Goal: Information Seeking & Learning: Learn about a topic

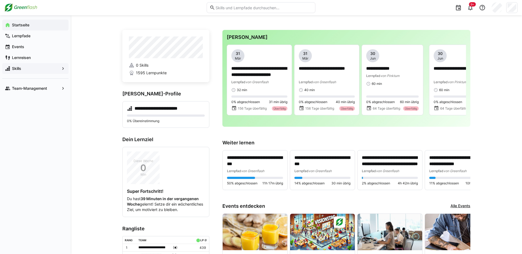
click at [36, 71] on span "Skills" at bounding box center [35, 68] width 48 height 5
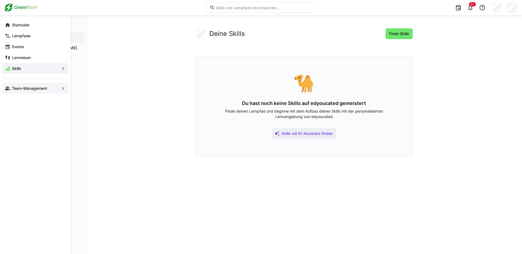
click at [39, 86] on span "Team-Management" at bounding box center [35, 88] width 48 height 5
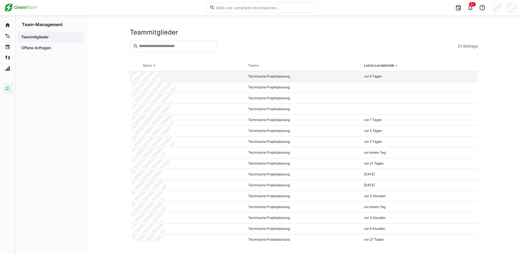
click at [201, 81] on div at bounding box center [188, 76] width 116 height 11
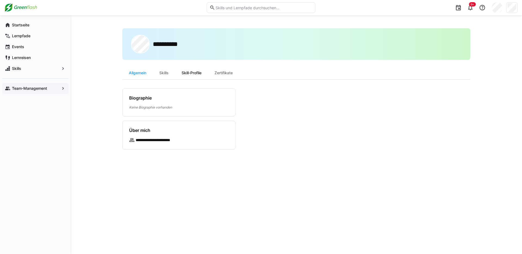
click at [182, 73] on div "Skill-Profile" at bounding box center [191, 72] width 33 height 13
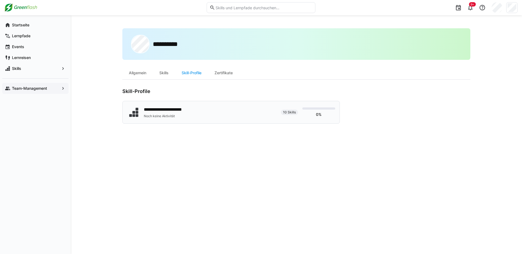
click at [177, 103] on div "**********" at bounding box center [230, 112] width 217 height 23
click at [40, 70] on span "Skills" at bounding box center [35, 68] width 48 height 5
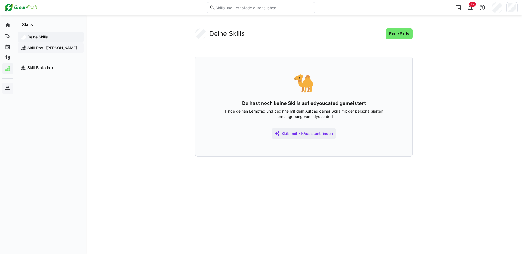
click at [49, 47] on span "Skill-Profil [PERSON_NAME]" at bounding box center [54, 47] width 54 height 5
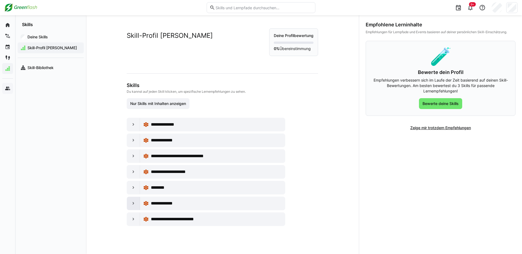
click at [131, 203] on eds-icon at bounding box center [133, 203] width 5 height 5
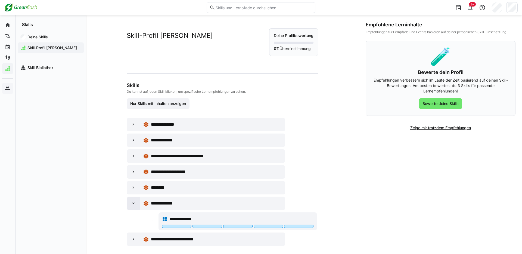
scroll to position [5, 0]
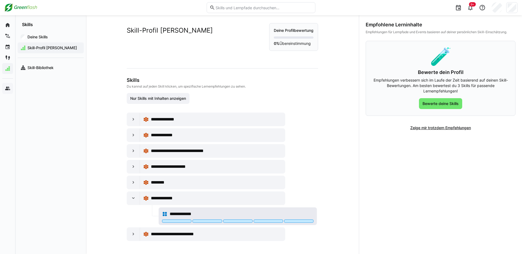
click at [193, 215] on span "**********" at bounding box center [186, 214] width 32 height 7
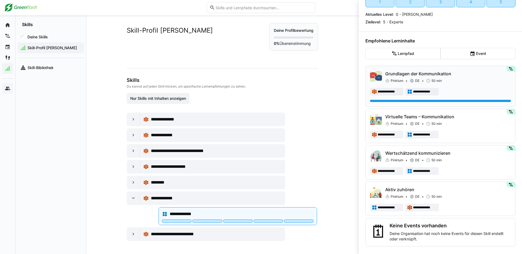
scroll to position [42, 0]
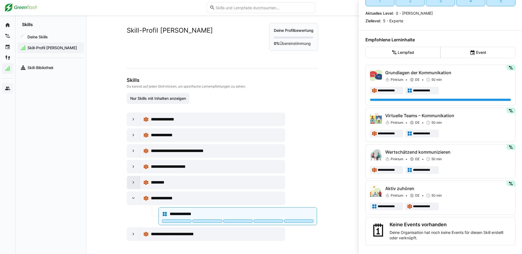
click at [135, 183] on div at bounding box center [133, 182] width 13 height 13
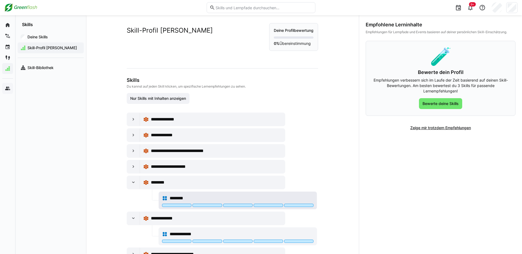
click at [202, 200] on div "********" at bounding box center [242, 198] width 144 height 7
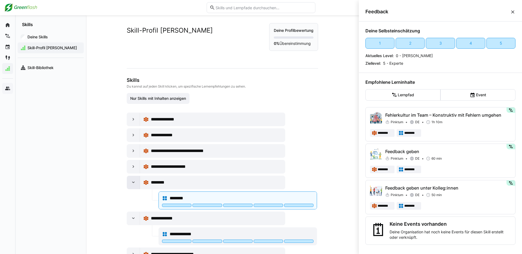
click at [127, 184] on div at bounding box center [133, 182] width 13 height 13
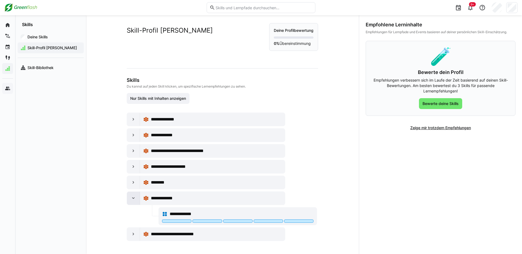
click at [132, 195] on div at bounding box center [133, 198] width 13 height 13
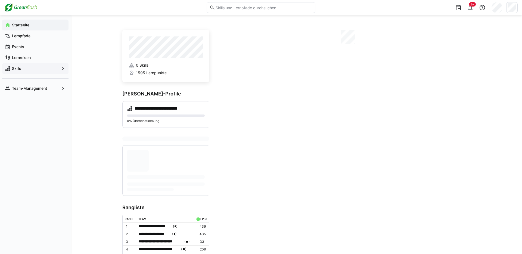
click at [29, 68] on span "Skills" at bounding box center [35, 68] width 48 height 5
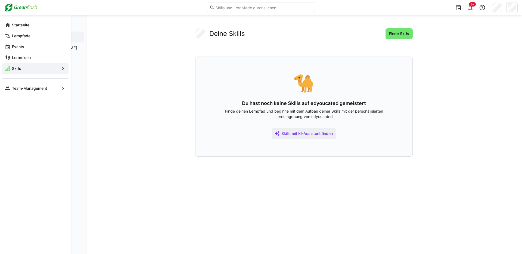
click at [0, 0] on app-navigation-label "Skills" at bounding box center [0, 0] width 0 height 0
click at [0, 0] on app-navigation-label "Skill-Bibliothek" at bounding box center [0, 0] width 0 height 0
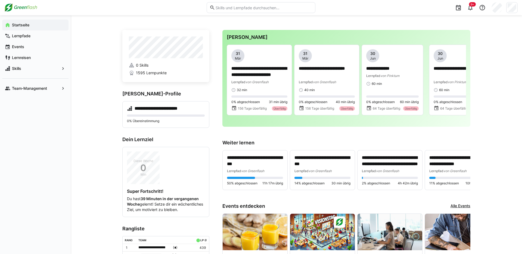
click at [223, 7] on input "text" at bounding box center [263, 7] width 97 height 5
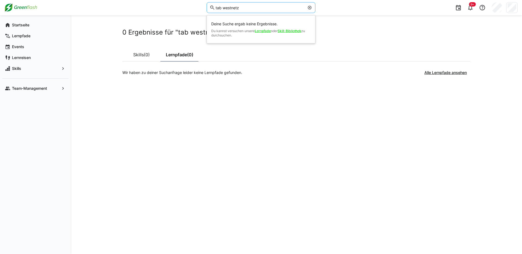
click at [232, 9] on input "tab westnetz" at bounding box center [260, 7] width 90 height 5
click at [235, 9] on input "westnetz" at bounding box center [260, 7] width 90 height 5
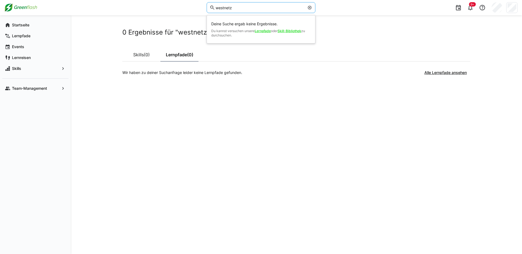
click at [235, 9] on input "westnetz" at bounding box center [260, 7] width 90 height 5
type input "tab"
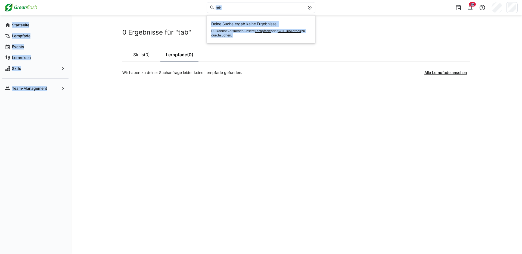
drag, startPoint x: 216, startPoint y: 4, endPoint x: 90, endPoint y: 29, distance: 128.1
click at [97, 29] on div "tab Deine Suche ergab keine Ergebnisse. Du kannst versuchen unsere Lernpfade od…" at bounding box center [261, 127] width 522 height 254
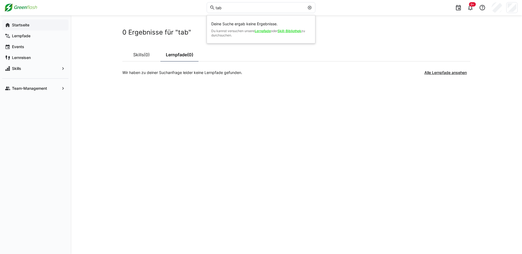
click at [0, 0] on app-navigation-label "Startseite" at bounding box center [0, 0] width 0 height 0
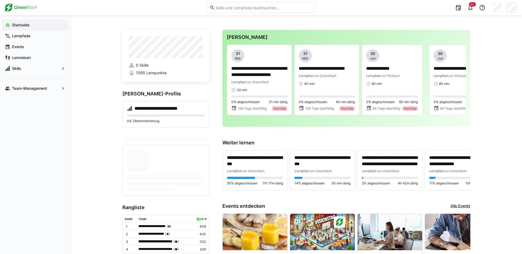
click at [251, 10] on eds-input at bounding box center [261, 7] width 109 height 11
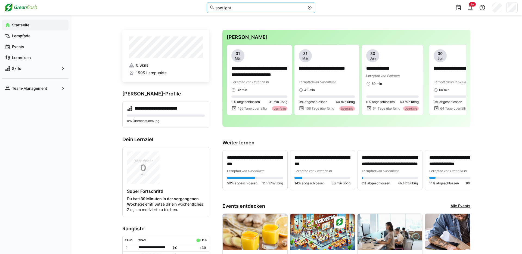
type input "spotlight"
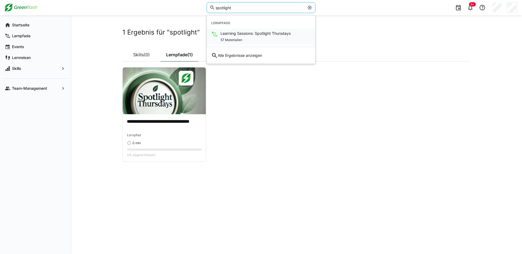
click at [241, 37] on div "57 Materialien" at bounding box center [255, 39] width 70 height 7
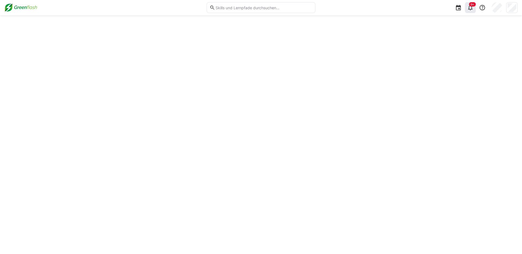
click at [473, 6] on span "9+" at bounding box center [472, 4] width 4 height 3
click at [472, 7] on eds-icon at bounding box center [470, 7] width 7 height 7
click at [18, 12] on img at bounding box center [20, 7] width 33 height 9
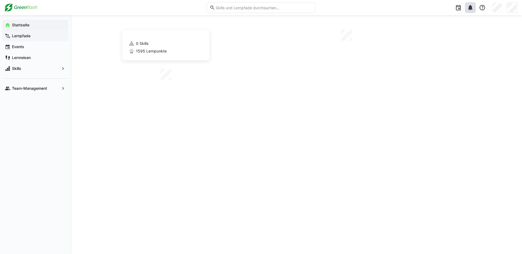
click at [0, 0] on app-navigation-label "Lernpfade" at bounding box center [0, 0] width 0 height 0
click at [0, 0] on app-navigation-label "Startseite" at bounding box center [0, 0] width 0 height 0
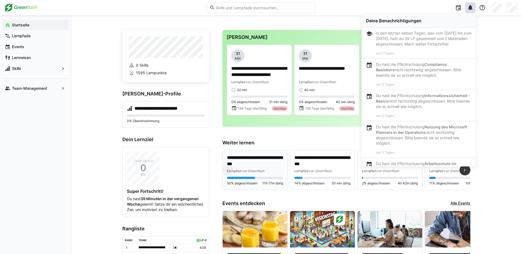
click at [257, 162] on p "**********" at bounding box center [255, 161] width 56 height 13
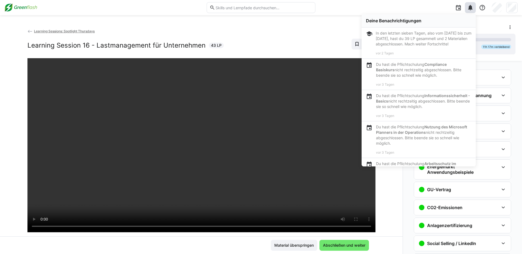
scroll to position [309, 0]
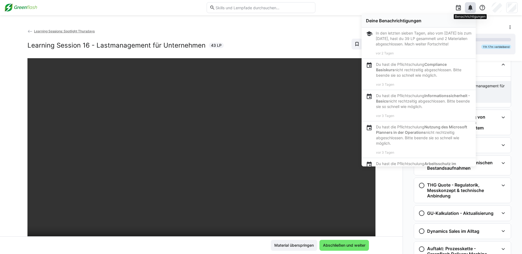
click at [469, 10] on eds-icon at bounding box center [470, 7] width 7 height 7
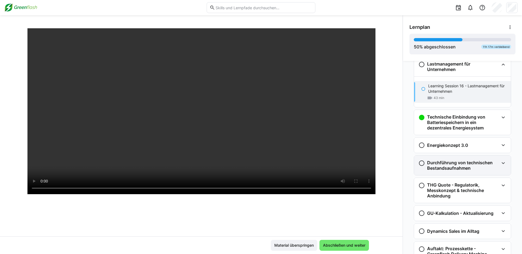
scroll to position [645, 0]
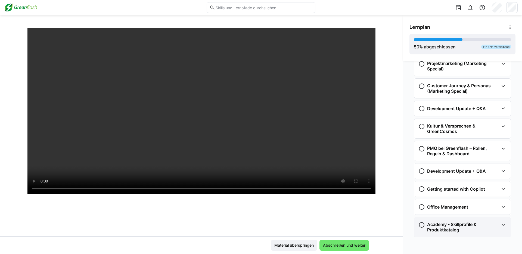
click at [480, 227] on h3 "Academy - Skillprofile & Produktkatalog" at bounding box center [463, 226] width 72 height 11
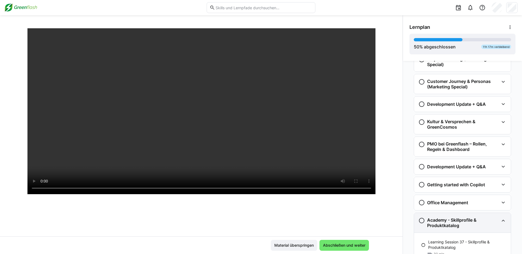
scroll to position [676, 0]
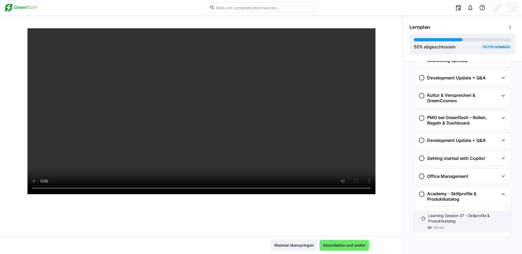
click at [457, 219] on p "Learning Session 37 - Skillprofile & Produktkatalog" at bounding box center [467, 218] width 78 height 11
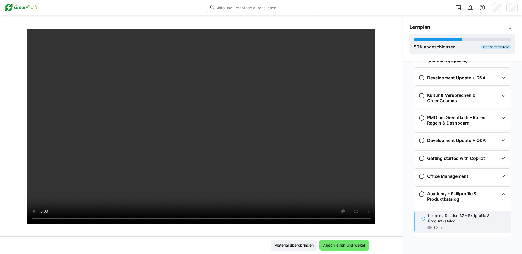
scroll to position [29, 0]
